Goal: Information Seeking & Learning: Learn about a topic

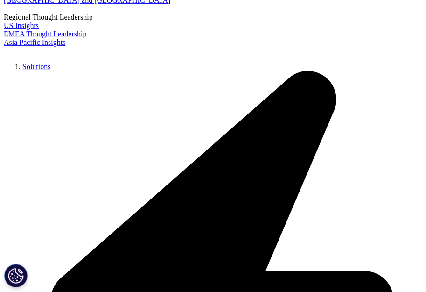
scroll to position [136, 0]
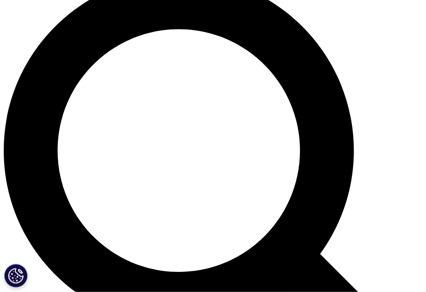
scroll to position [462, 0]
